Goal: Task Accomplishment & Management: Manage account settings

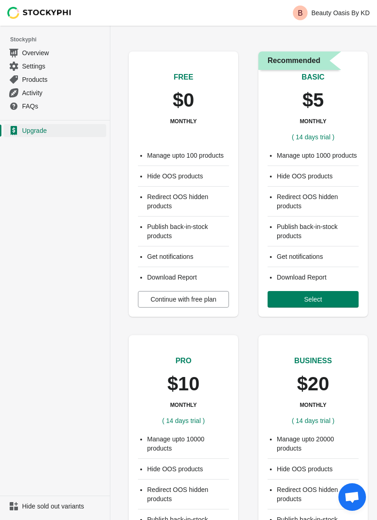
click at [173, 302] on button "Continue with free plan" at bounding box center [183, 299] width 91 height 17
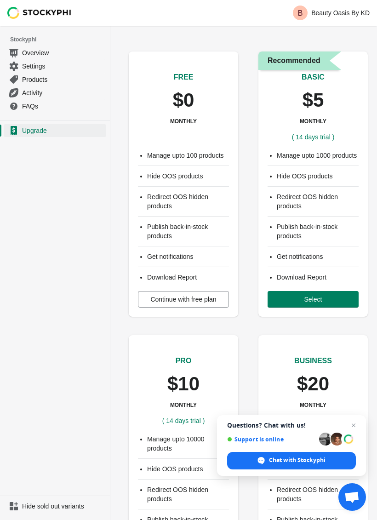
click at [200, 295] on span "Continue with free plan" at bounding box center [183, 298] width 66 height 7
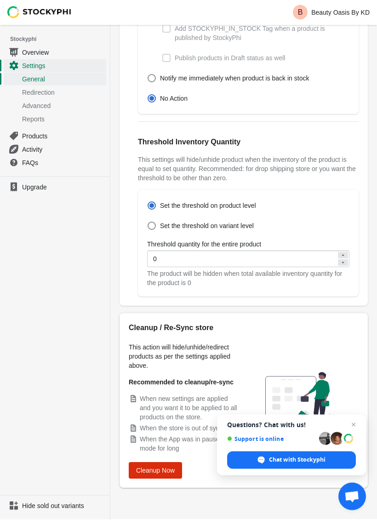
scroll to position [458, 0]
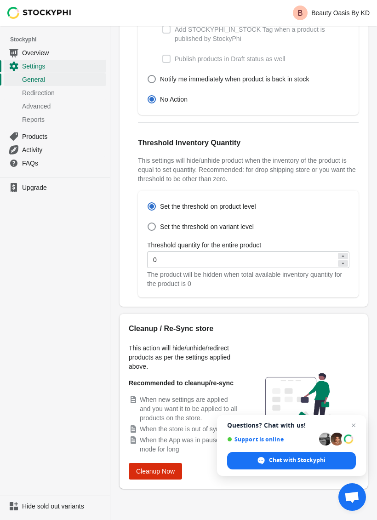
click at [352, 422] on span "Close chat" at bounding box center [353, 424] width 11 height 11
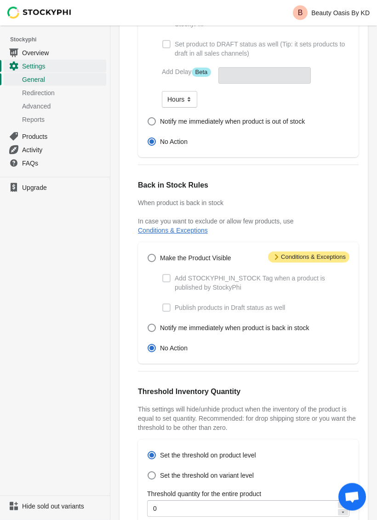
scroll to position [191, 0]
click at [152, 255] on span at bounding box center [151, 258] width 8 height 8
click at [148, 254] on input "Make the Product Visible" at bounding box center [147, 254] width 0 height 0
radio input "true"
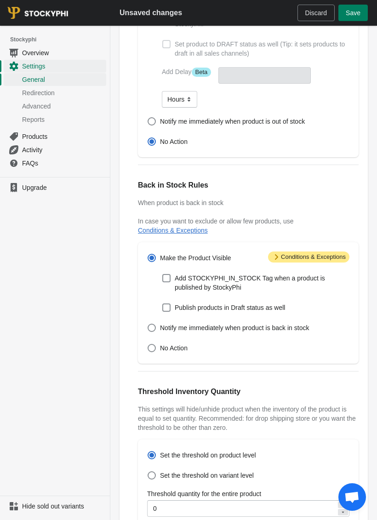
click at [152, 258] on span at bounding box center [151, 258] width 8 height 8
click at [148, 254] on input "Make the Product Visible" at bounding box center [147, 254] width 0 height 0
click at [153, 256] on span at bounding box center [151, 258] width 8 height 8
click at [148, 254] on input "Make the Product Visible" at bounding box center [147, 254] width 0 height 0
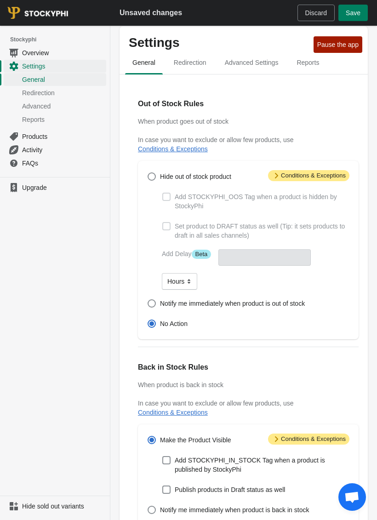
scroll to position [0, 0]
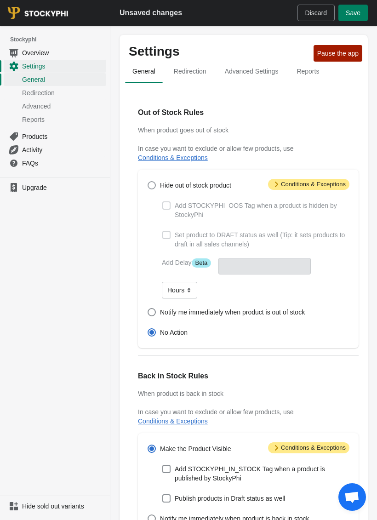
click at [156, 185] on span at bounding box center [151, 185] width 9 height 9
click at [148, 181] on input "Hide out of stock product" at bounding box center [147, 181] width 0 height 0
radio input "true"
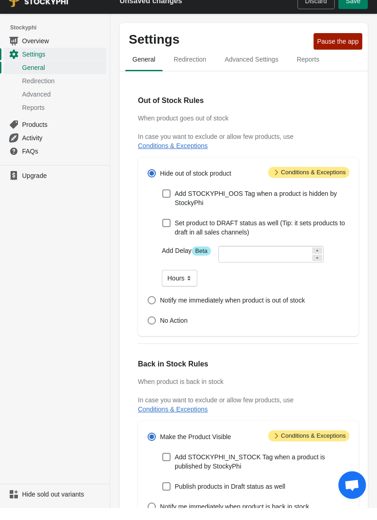
click at [279, 179] on span "Attention Conditions & Exceptions" at bounding box center [308, 184] width 81 height 11
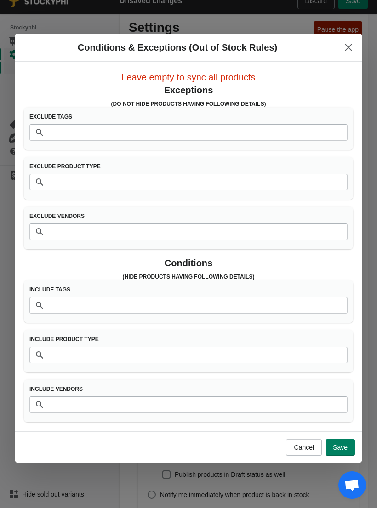
click at [349, 55] on icon "Close" at bounding box center [348, 58] width 7 height 7
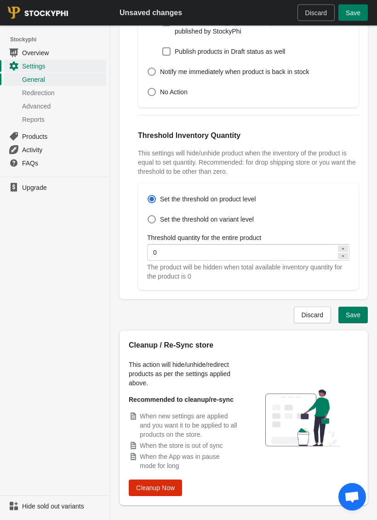
scroll to position [447, 0]
click at [315, 13] on span "Discard" at bounding box center [316, 12] width 22 height 7
radio input "false"
radio input "true"
radio input "false"
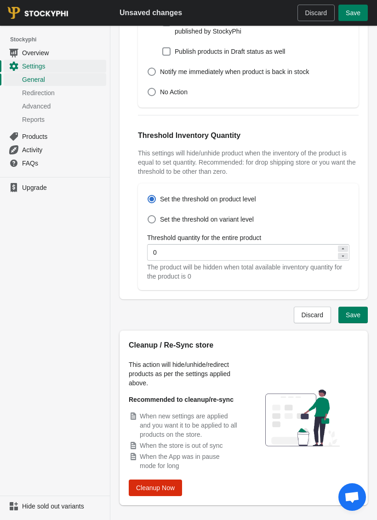
radio input "true"
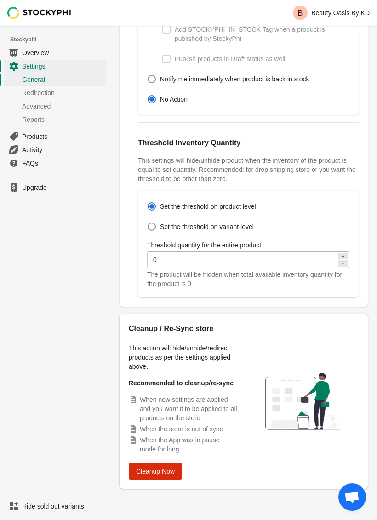
click at [31, 134] on span "Products" at bounding box center [63, 136] width 82 height 9
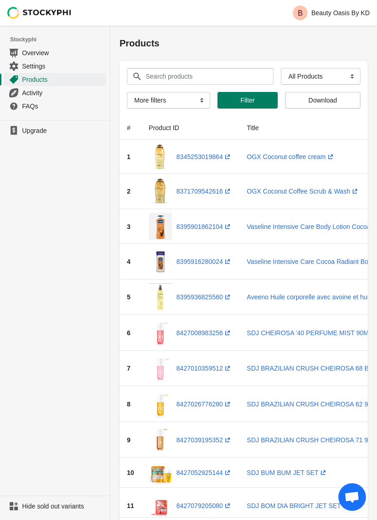
click at [18, 93] on icon "Navigation" at bounding box center [13, 92] width 9 height 9
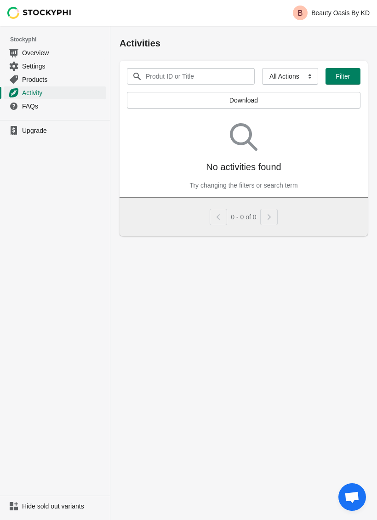
click at [22, 64] on link "Settings" at bounding box center [55, 65] width 102 height 13
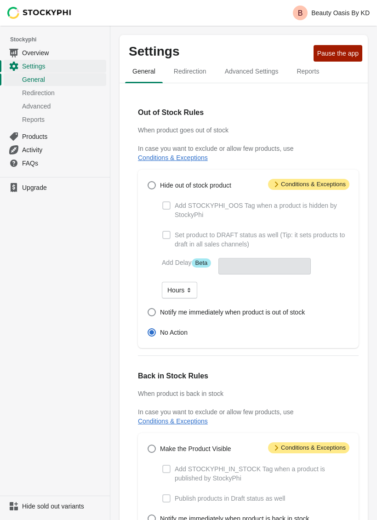
scroll to position [483, 0]
